Goal: Entertainment & Leisure: Consume media (video, audio)

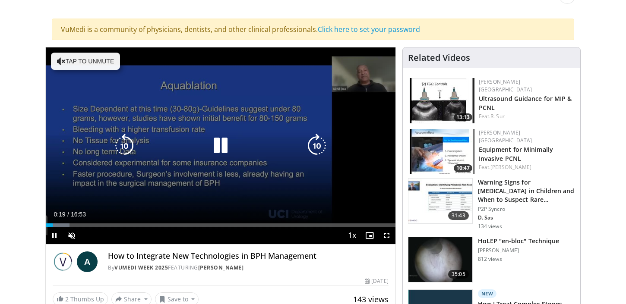
scroll to position [86, 0]
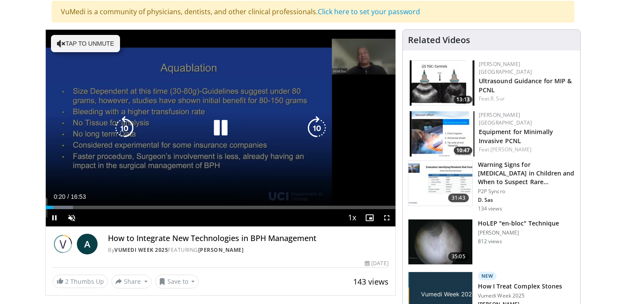
click at [94, 44] on button "Tap to unmute" at bounding box center [85, 43] width 69 height 17
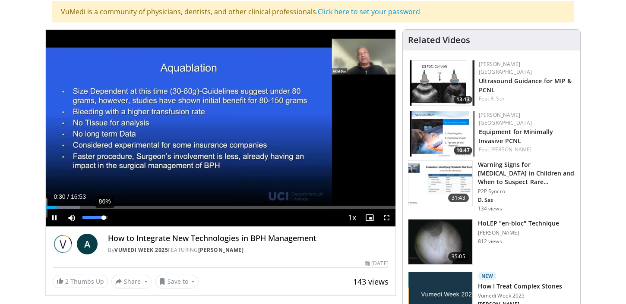
drag, startPoint x: 97, startPoint y: 217, endPoint x: 104, endPoint y: 217, distance: 6.9
click at [104, 217] on div "Volume Level" at bounding box center [92, 217] width 21 height 3
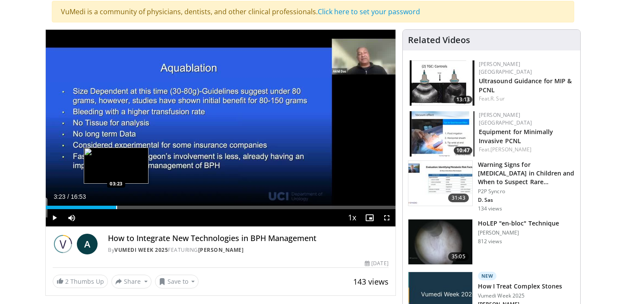
drag, startPoint x: 72, startPoint y: 207, endPoint x: 116, endPoint y: 207, distance: 43.2
click at [116, 207] on div "Progress Bar" at bounding box center [116, 207] width 1 height 3
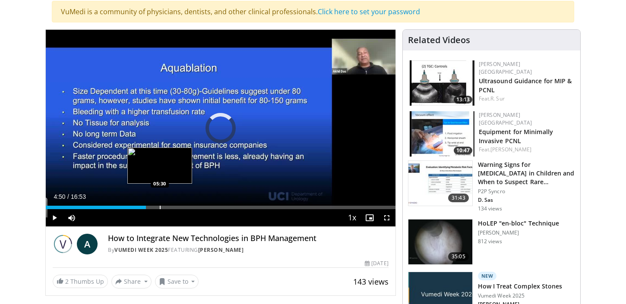
drag, startPoint x: 129, startPoint y: 207, endPoint x: 161, endPoint y: 206, distance: 31.1
click at [161, 206] on div "Progress Bar" at bounding box center [160, 207] width 1 height 3
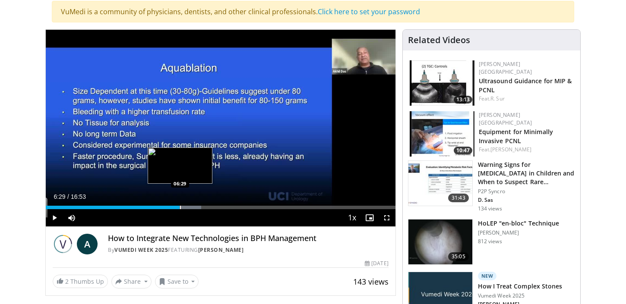
drag, startPoint x: 167, startPoint y: 207, endPoint x: 180, endPoint y: 207, distance: 12.5
click at [180, 207] on div "Progress Bar" at bounding box center [180, 207] width 1 height 3
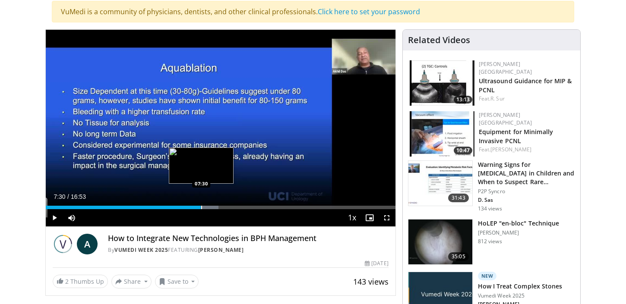
drag, startPoint x: 181, startPoint y: 206, endPoint x: 201, endPoint y: 207, distance: 19.9
click at [201, 207] on div "Progress Bar" at bounding box center [201, 207] width 1 height 3
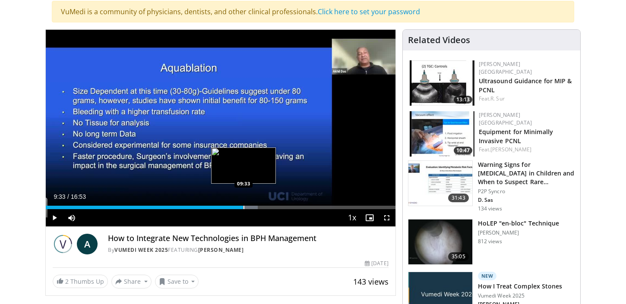
drag, startPoint x: 220, startPoint y: 206, endPoint x: 243, endPoint y: 206, distance: 23.3
click at [243, 206] on div "Progress Bar" at bounding box center [243, 207] width 1 height 3
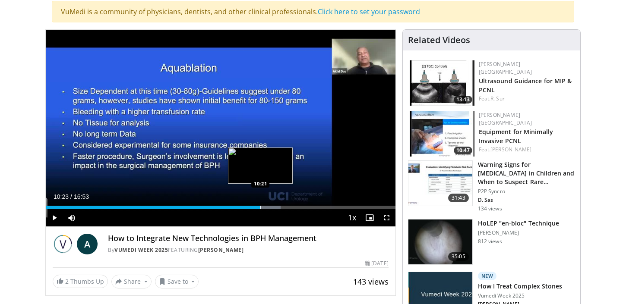
drag, startPoint x: 246, startPoint y: 205, endPoint x: 260, endPoint y: 206, distance: 13.9
click at [260, 206] on div "Progress Bar" at bounding box center [260, 207] width 1 height 3
